Goal: Task Accomplishment & Management: Complete application form

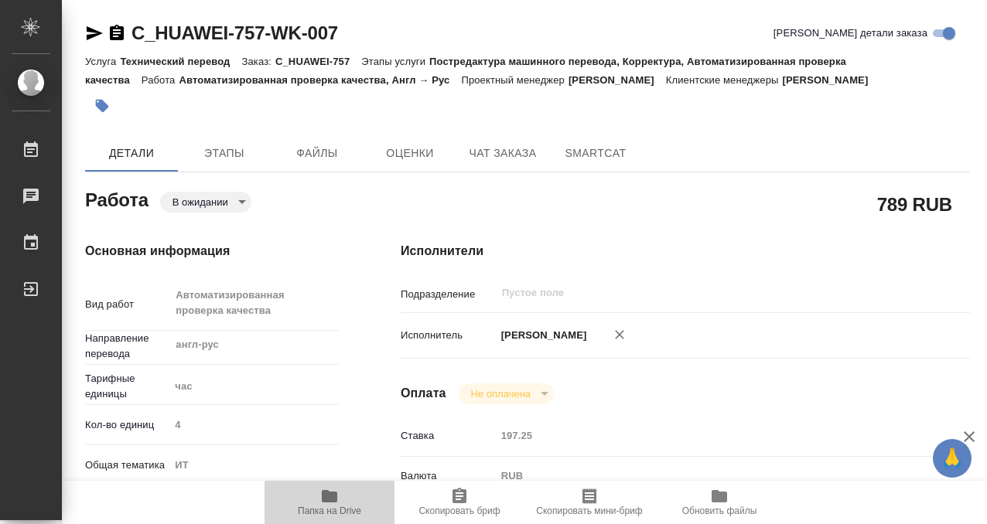
click at [341, 491] on span "Папка на Drive" at bounding box center [329, 501] width 111 height 29
click at [118, 115] on div at bounding box center [380, 106] width 590 height 34
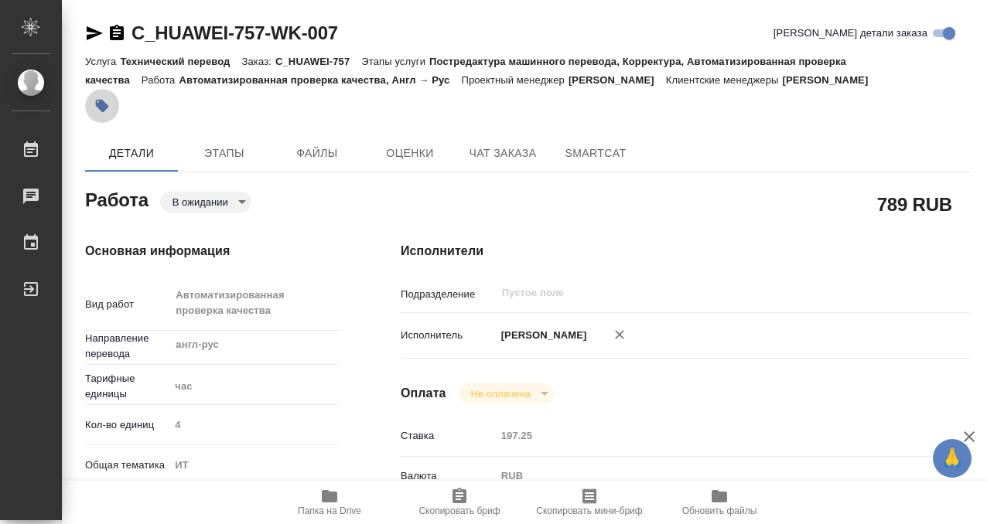
click at [107, 107] on icon "button" at bounding box center [102, 106] width 13 height 13
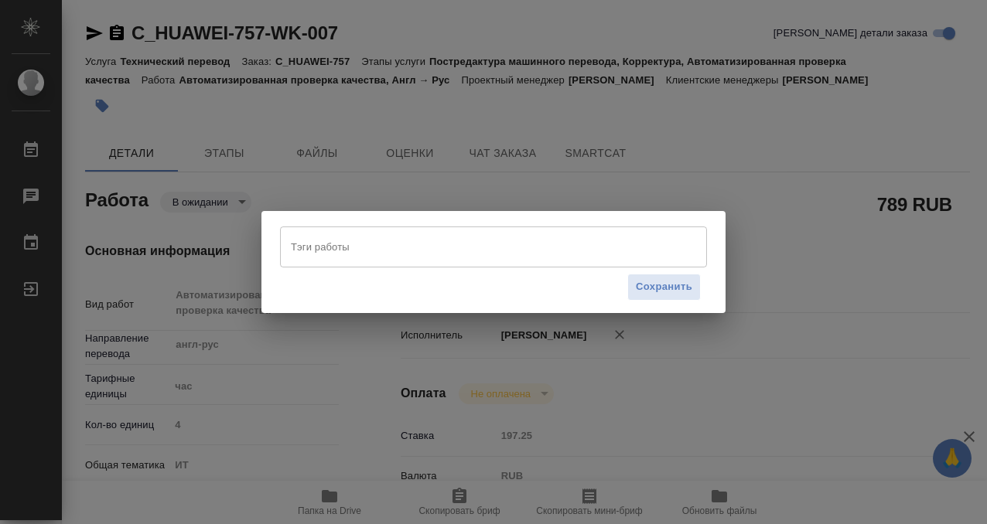
click at [343, 285] on div "Сохранить" at bounding box center [493, 287] width 427 height 39
click at [335, 261] on div "Тэги работы" at bounding box center [493, 247] width 427 height 40
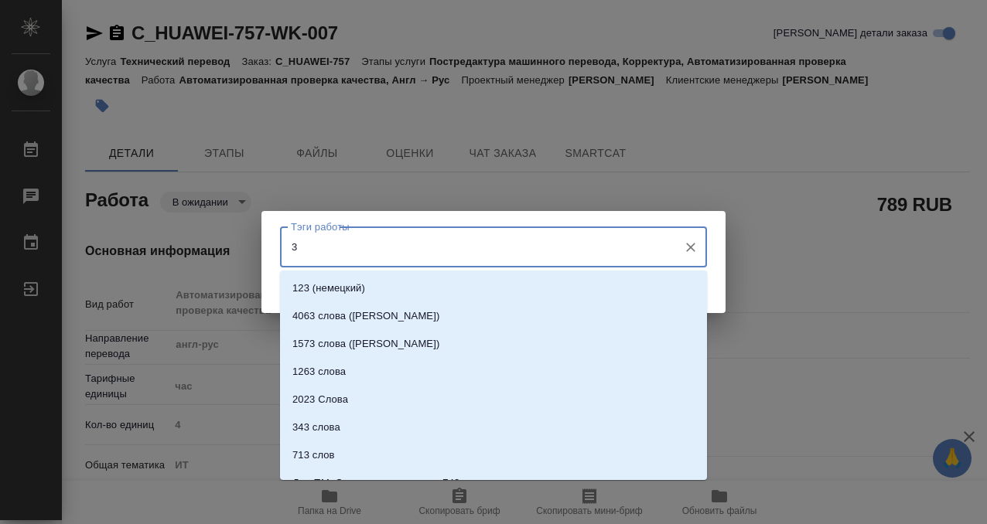
type input "3"
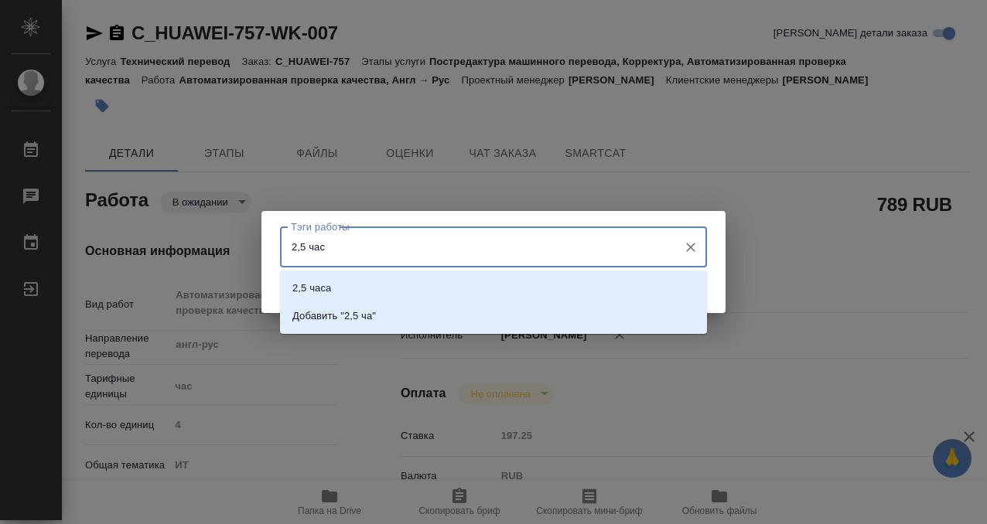
type input "2,5 часа"
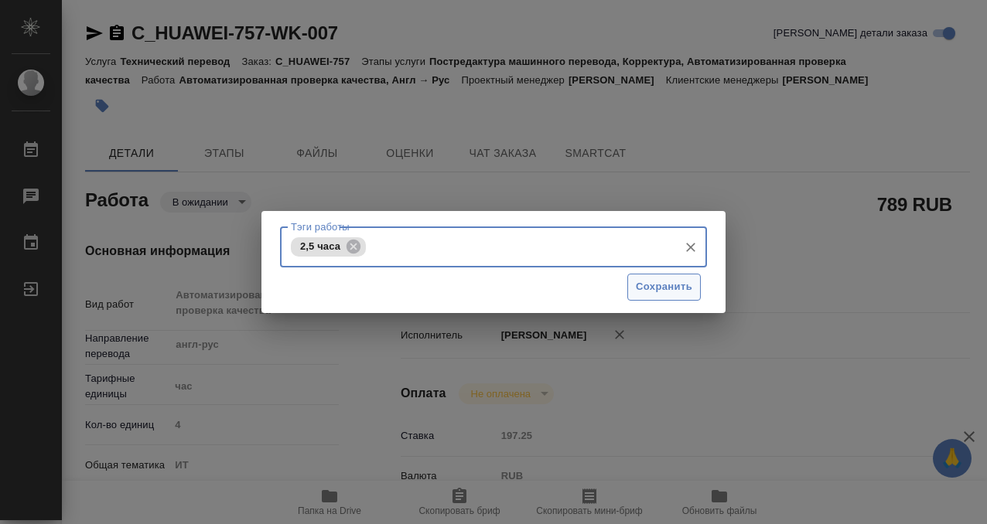
click at [677, 281] on span "Сохранить" at bounding box center [664, 287] width 56 height 18
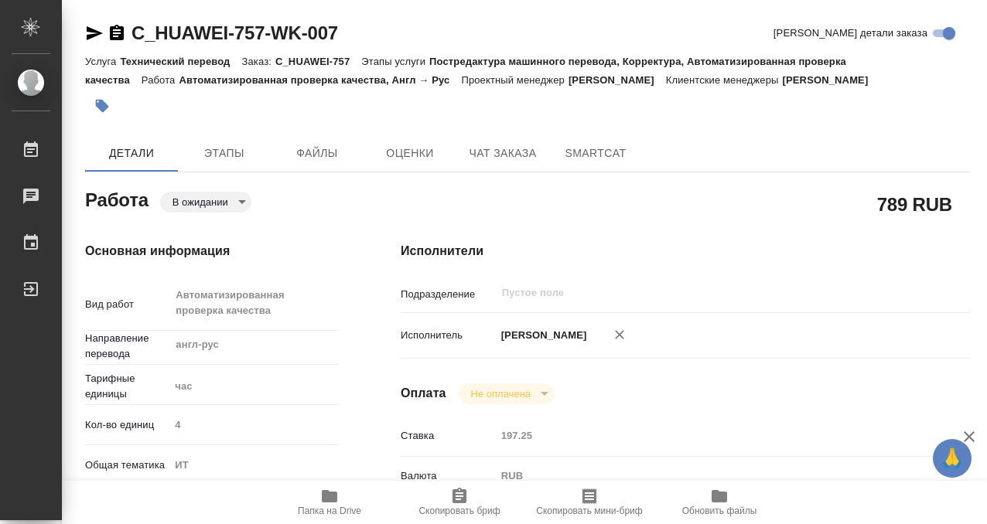
type input "pending"
type input "англ-рус"
type input "5a8b1489cc6b4906c91bfd93"
type input "4"
type input "it"
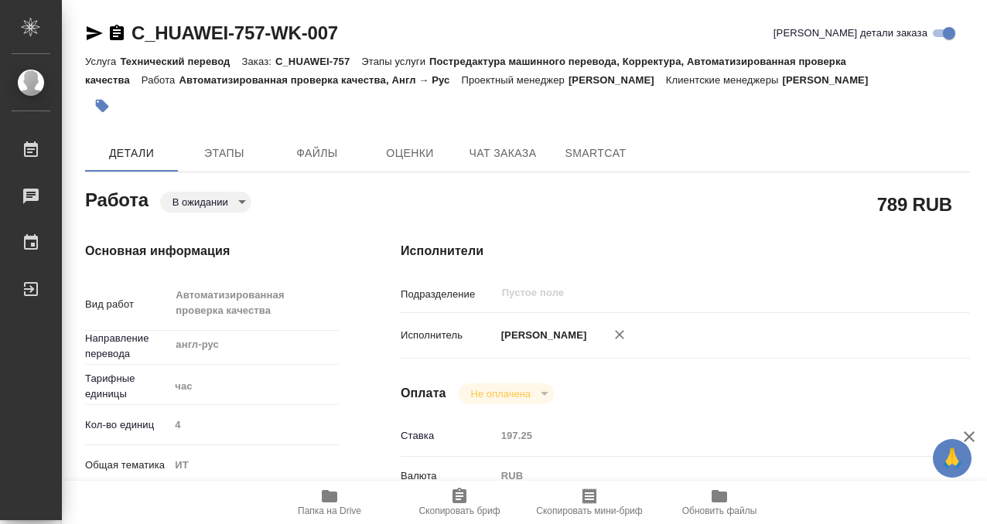
type input "5a8b8b956a9677013d343e51"
type input "19.09.2025 10:00"
type input "22.09.2025 10:00"
type input "24.09.2025 15:00"
type input "notPayed"
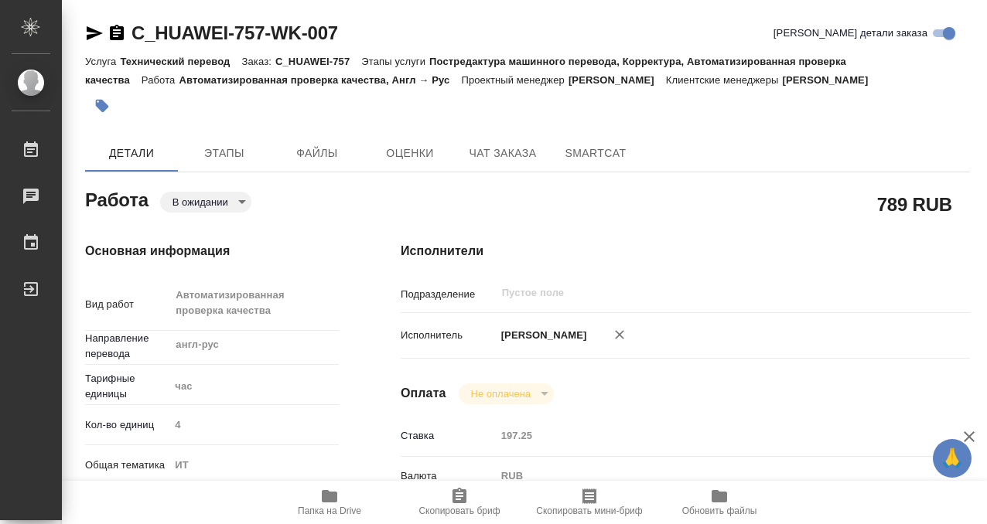
type input "197.25"
type input "RUB"
type input "Муталимов Марк"
type input "C_HUAWEI-757"
type input "3011H00007645"
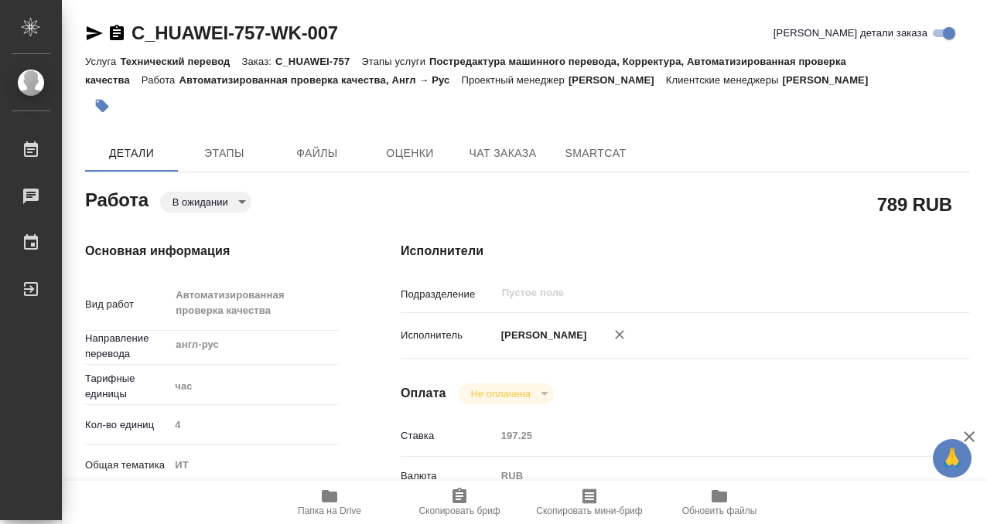
type input "Технический перевод"
type input "Постредактура машинного перевода, Корректура, Автоматизированная проверка качес…"
type input "Димитриева Юлия"
type input "Петрова Валерия"
type input "/Clients/Huawei/Orders/C_HUAWEI-757"
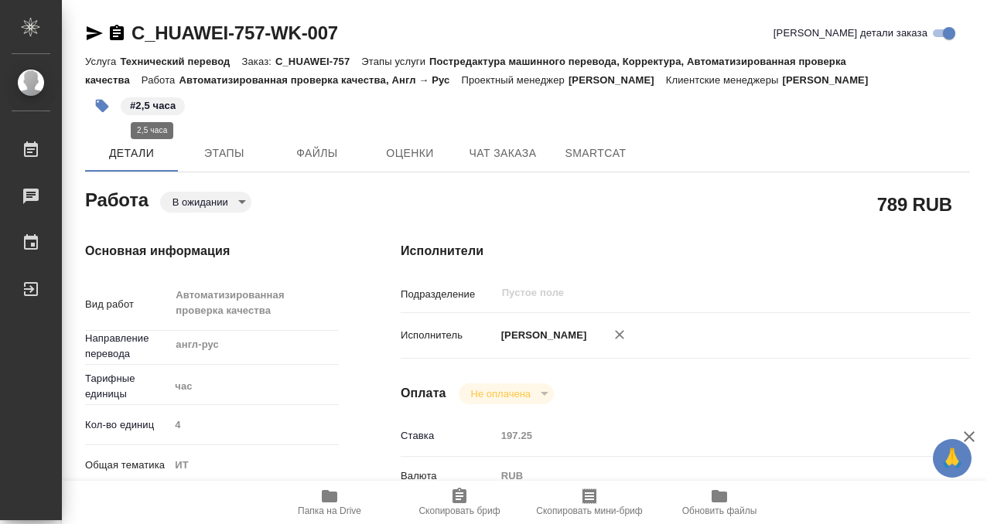
click at [165, 106] on p "#2,5 часа" at bounding box center [153, 105] width 46 height 15
click at [100, 101] on icon "button" at bounding box center [102, 106] width 13 height 13
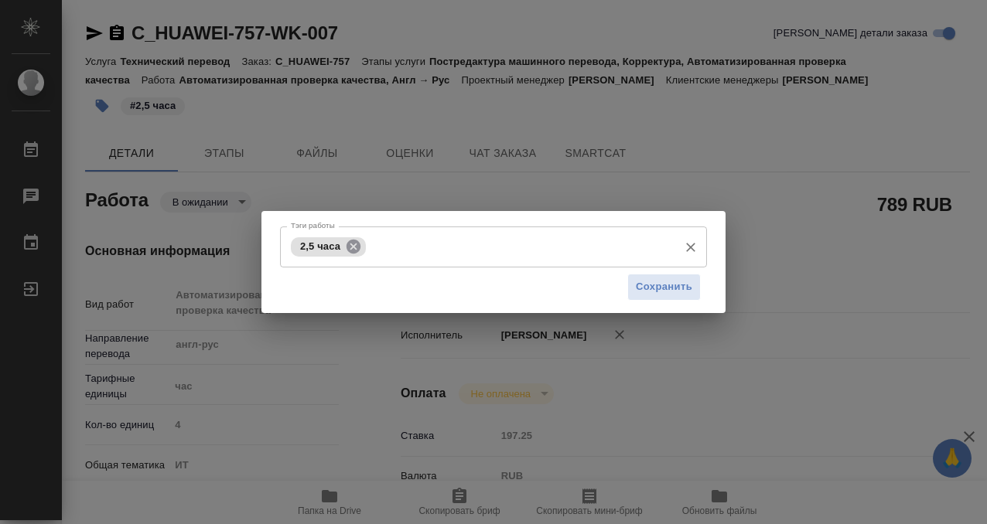
click at [352, 246] on icon at bounding box center [353, 246] width 17 height 17
click at [328, 245] on input "Тэги работы" at bounding box center [479, 247] width 384 height 26
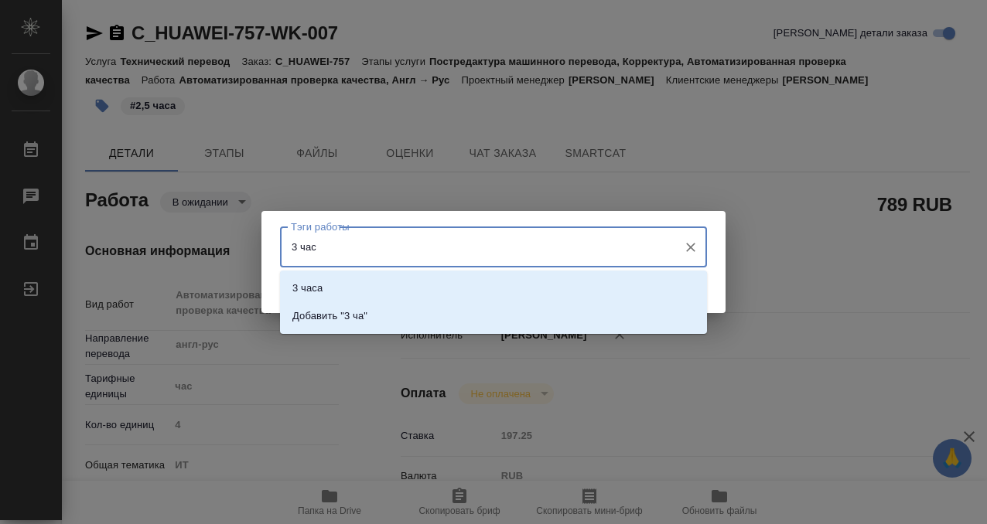
type input "3 часа"
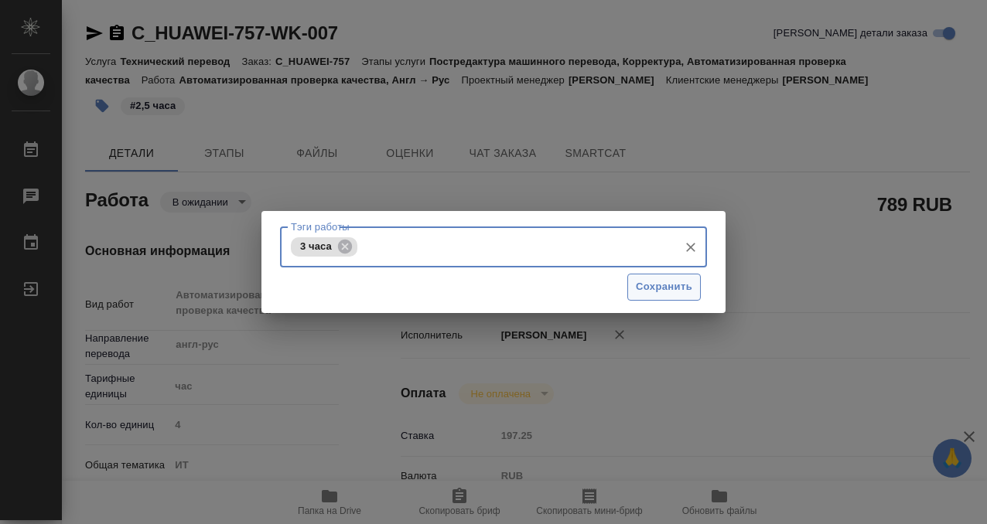
click at [643, 293] on span "Сохранить" at bounding box center [664, 287] width 56 height 18
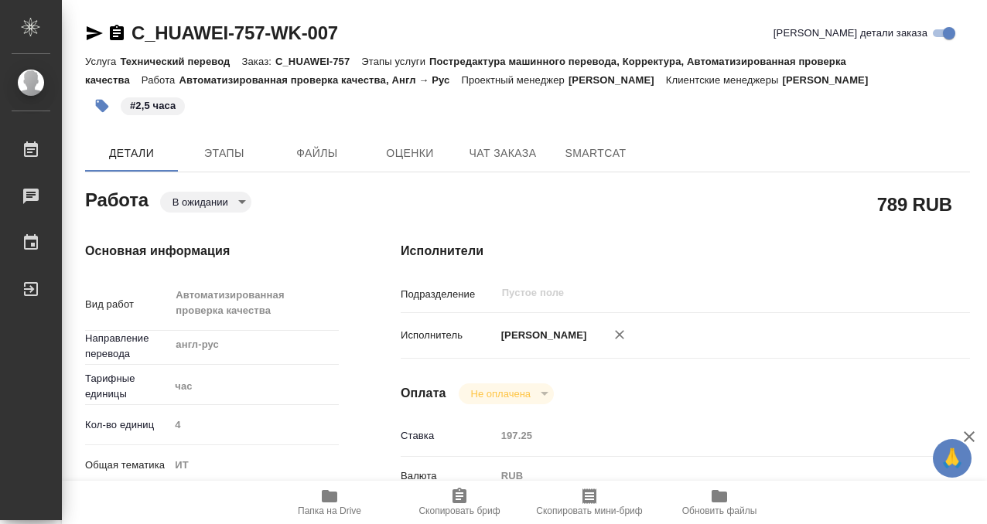
type input "pending"
type input "англ-рус"
type input "5a8b1489cc6b4906c91bfd93"
type input "4"
type input "it"
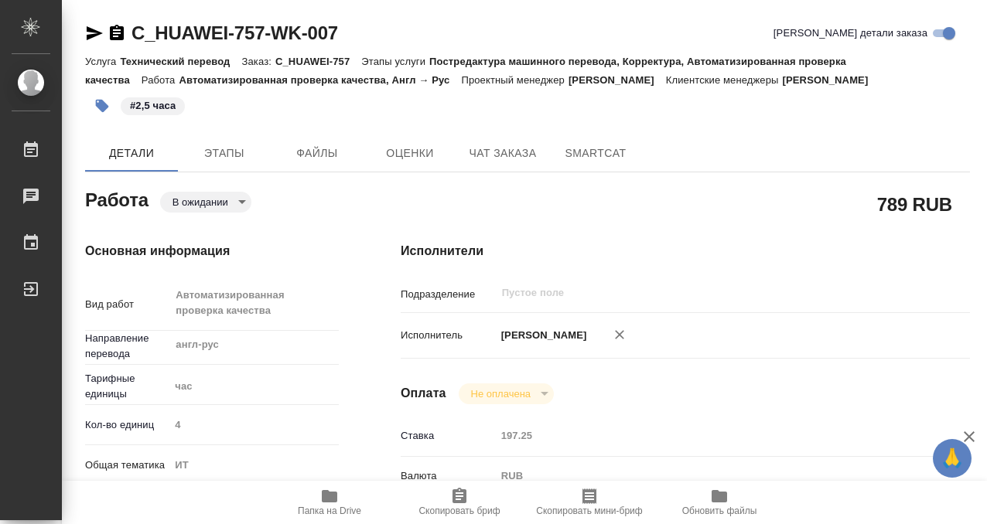
type input "5a8b8b956a9677013d343e51"
type input "19.09.2025 10:00"
type input "22.09.2025 10:00"
type input "24.09.2025 15:00"
type input "notPayed"
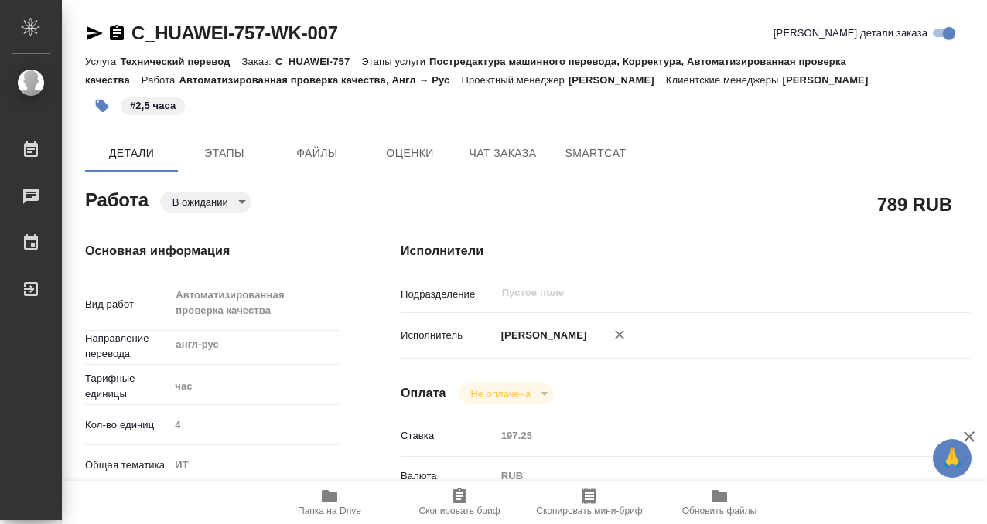
type input "197.25"
type input "RUB"
type input "Муталимов Марк"
type input "C_HUAWEI-757"
type input "3011H00007645"
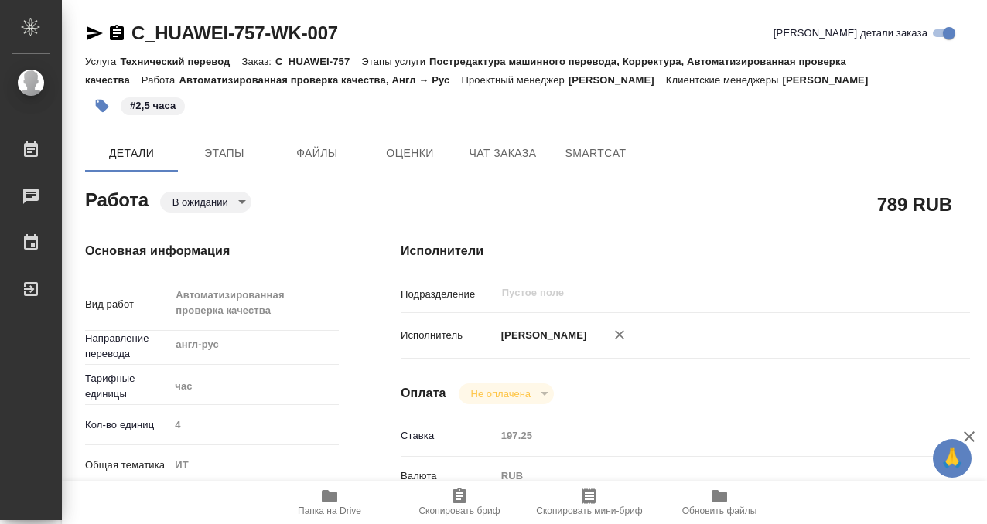
type input "Технический перевод"
type input "Постредактура машинного перевода, Корректура, Автоматизированная проверка качес…"
type input "Димитриева Юлия"
type input "Петрова Валерия"
type input "/Clients/Huawei/Orders/C_HUAWEI-757"
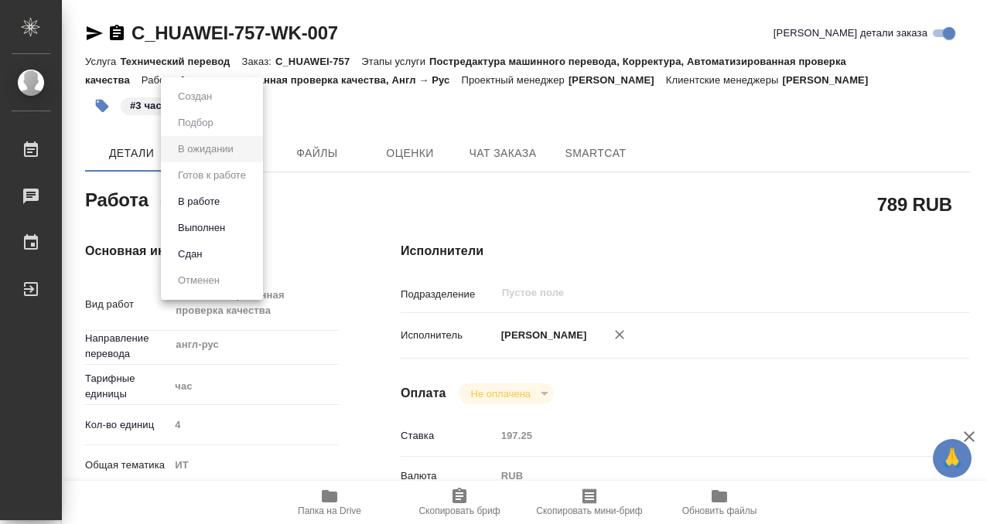
click at [211, 198] on body "🙏 .cls-1 fill:#fff; AWATERA Kobzeva Elizaveta Работы 0 Чаты График Выйти C_HUAW…" at bounding box center [493, 262] width 987 height 524
click at [213, 224] on button "Выполнен" at bounding box center [201, 228] width 56 height 17
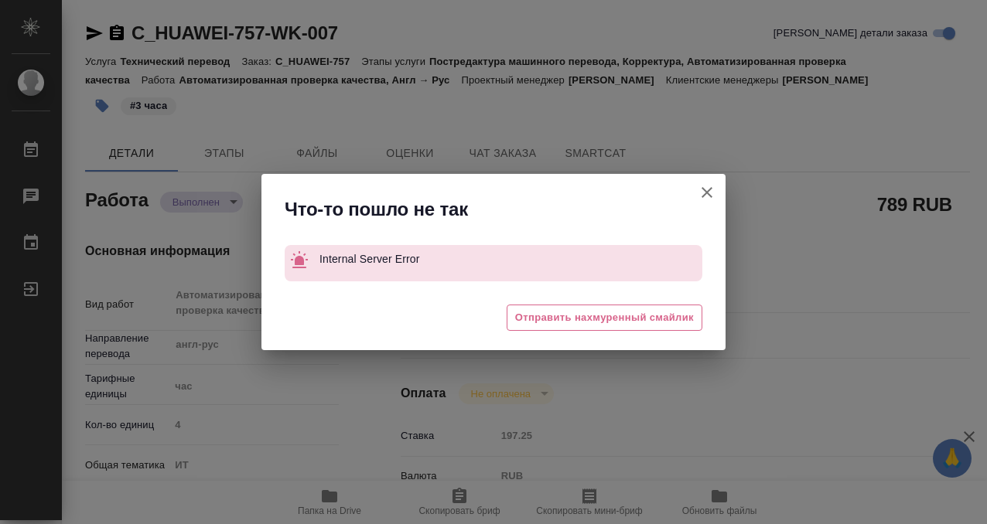
type textarea "x"
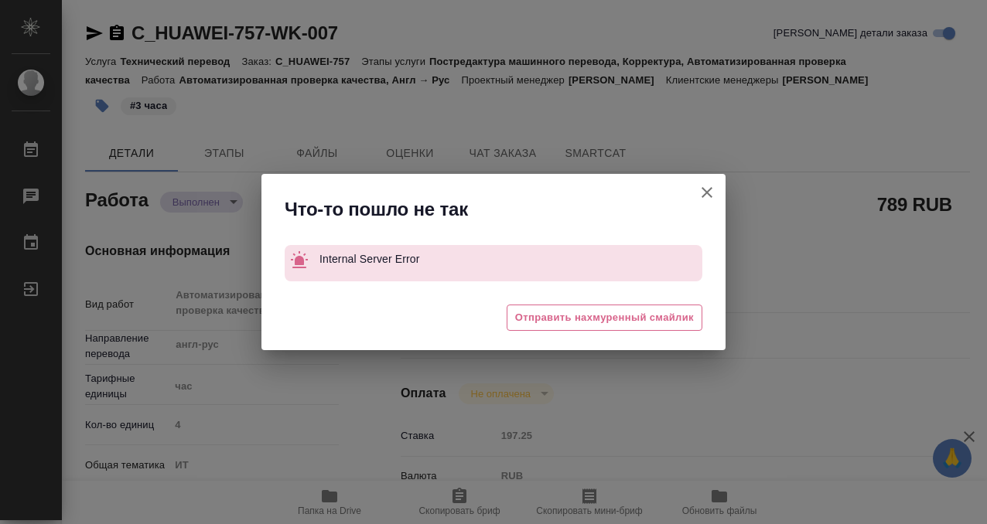
type textarea "x"
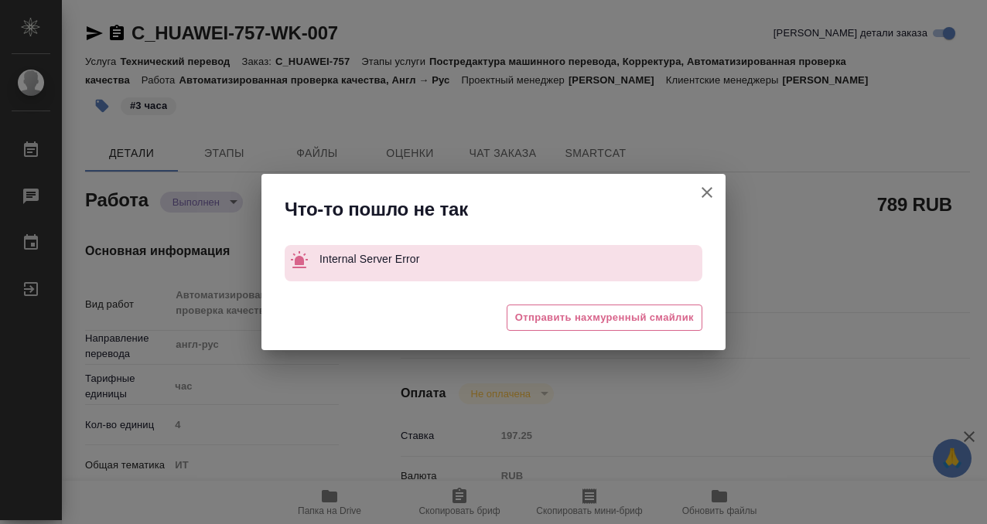
click at [703, 189] on icon "button" at bounding box center [706, 192] width 11 height 11
type textarea "x"
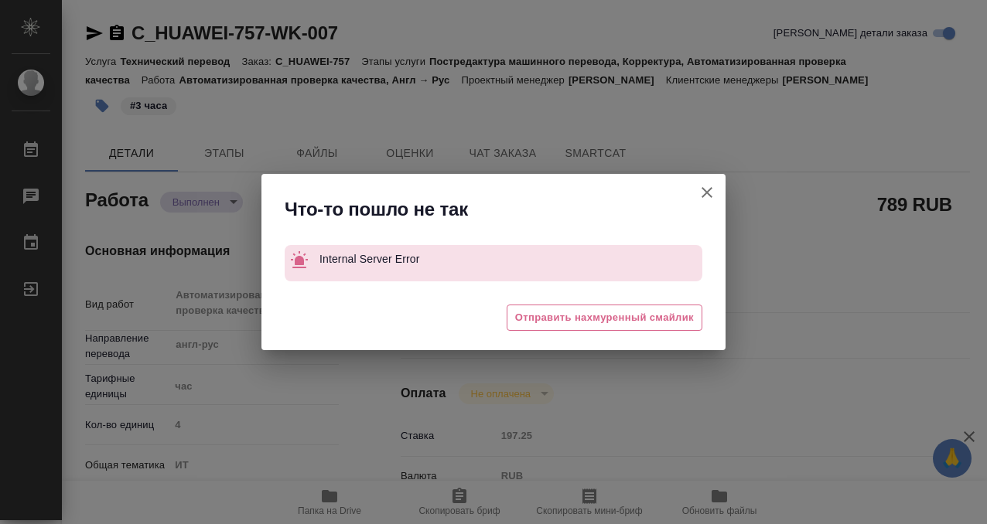
type textarea "x"
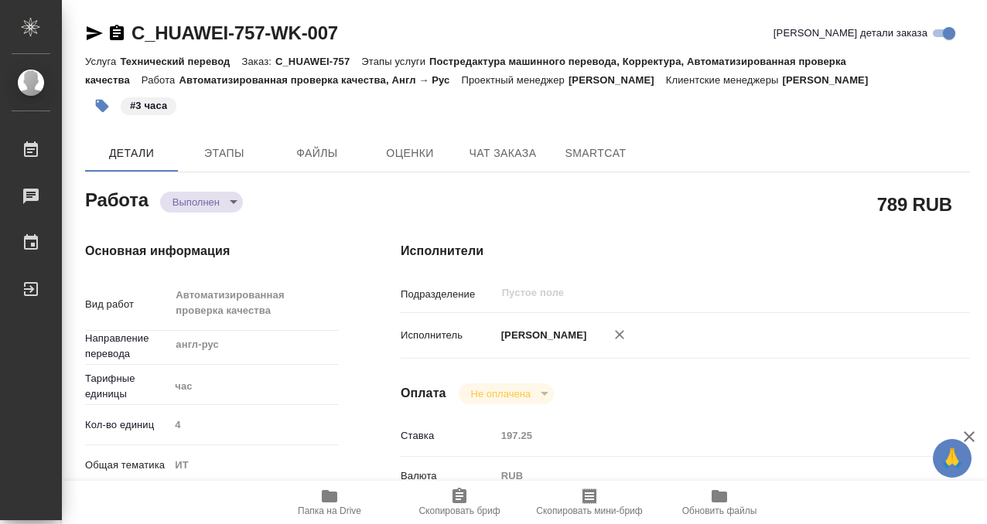
click at [122, 32] on icon "button" at bounding box center [117, 32] width 14 height 15
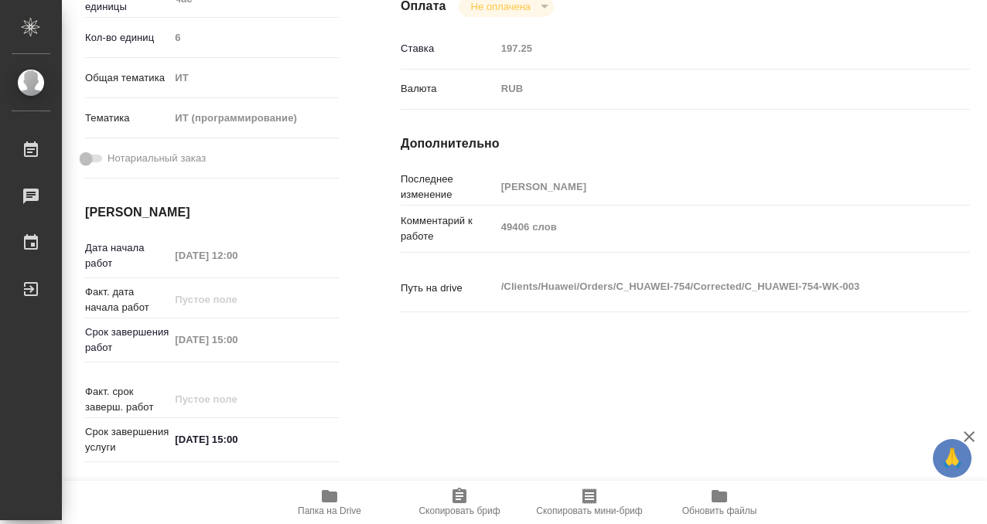
scroll to position [414, 0]
